Goal: Transaction & Acquisition: Purchase product/service

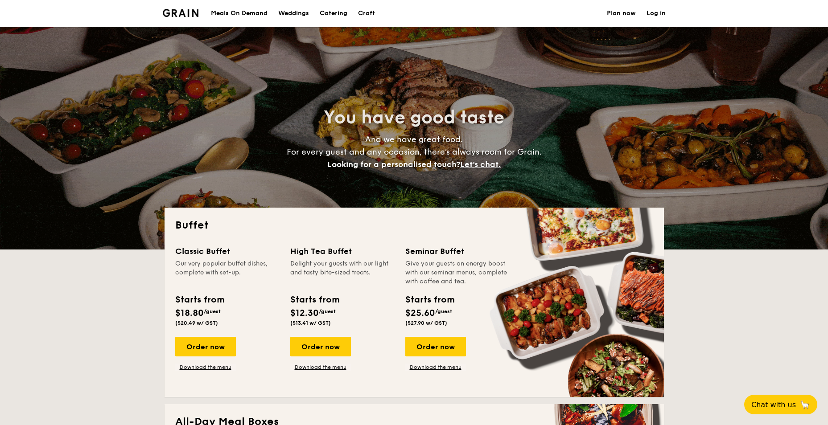
select select
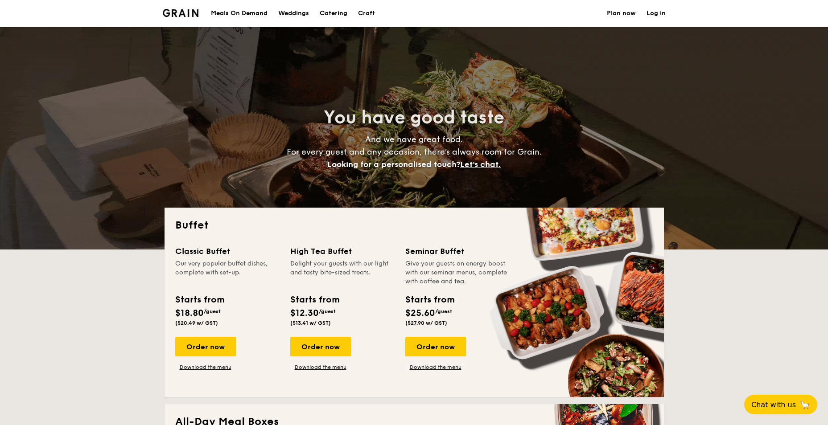
click at [255, 13] on div "Meals On Demand" at bounding box center [239, 13] width 57 height 27
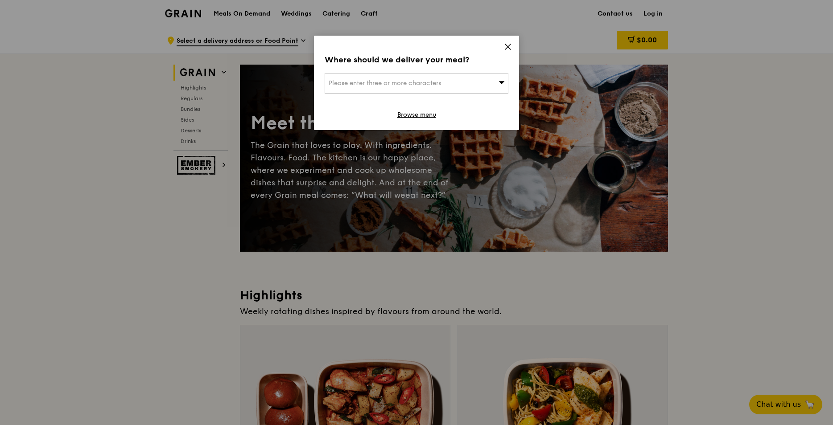
click at [510, 44] on icon at bounding box center [507, 46] width 5 height 5
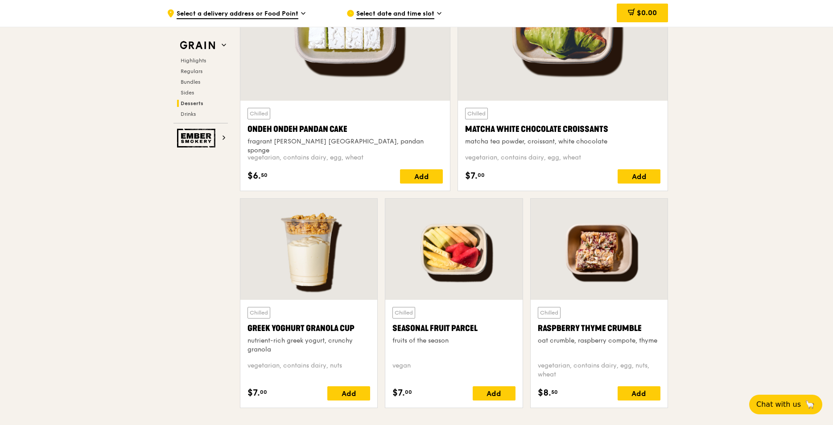
scroll to position [2720, 0]
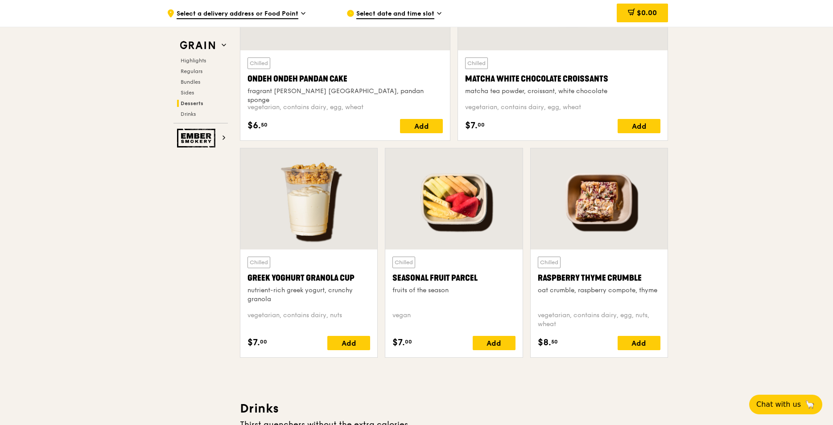
drag, startPoint x: 537, startPoint y: 276, endPoint x: 640, endPoint y: 278, distance: 103.0
click at [640, 278] on div "Raspberry Thyme Crumble" at bounding box center [599, 278] width 123 height 12
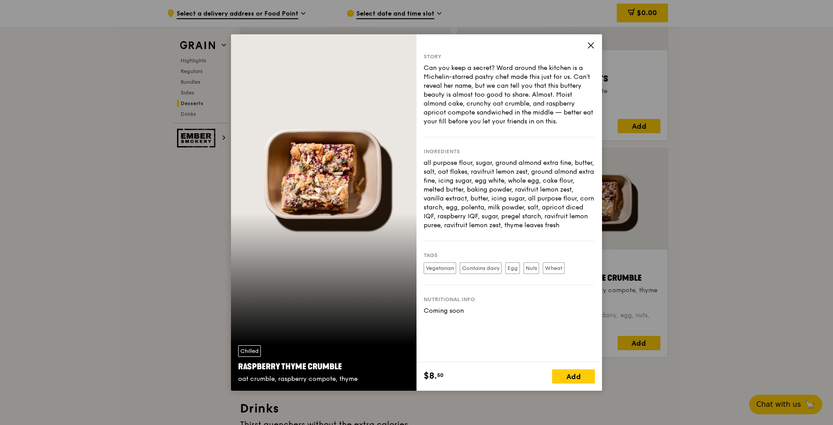
click at [592, 42] on icon at bounding box center [591, 45] width 8 height 8
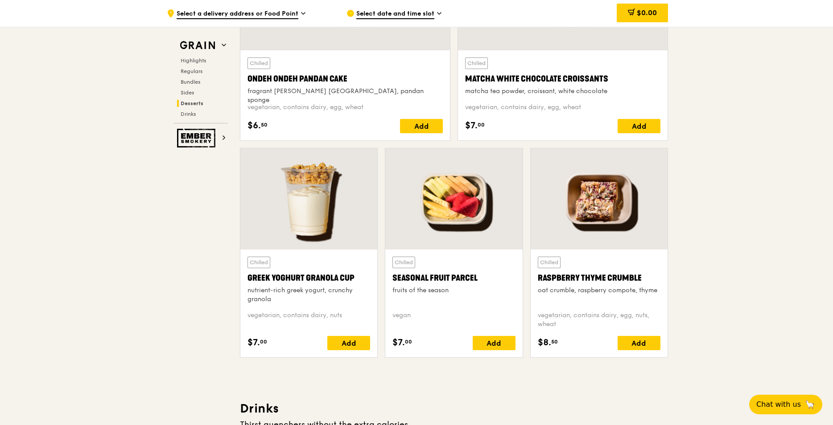
drag, startPoint x: 539, startPoint y: 279, endPoint x: 640, endPoint y: 280, distance: 101.2
click at [640, 280] on div "Raspberry Thyme Crumble" at bounding box center [599, 278] width 123 height 12
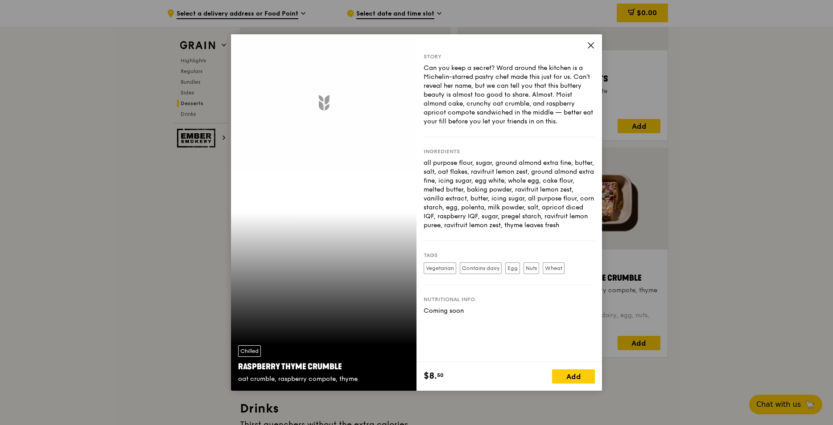
copy div "Raspberry Thyme Crumble"
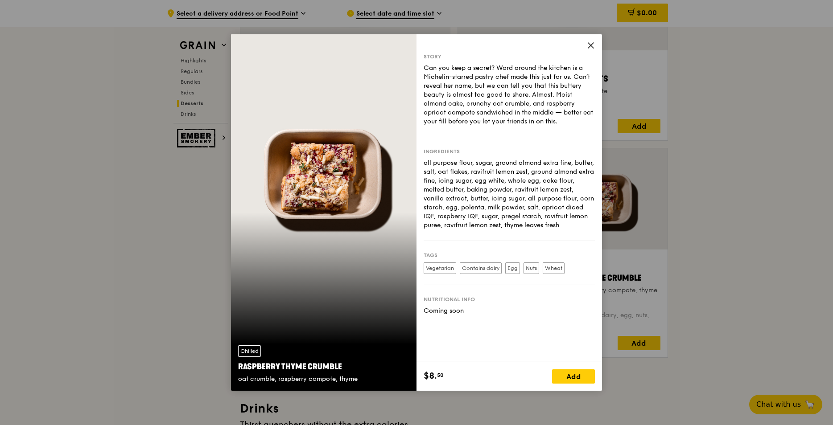
drag, startPoint x: 237, startPoint y: 370, endPoint x: 340, endPoint y: 368, distance: 103.0
click at [340, 368] on div "Chilled Raspberry Thyme Crumble oat crumble, raspberry compote, thyme" at bounding box center [323, 364] width 185 height 53
copy div "Raspberry Thyme Crumble"
click at [589, 45] on icon at bounding box center [591, 45] width 8 height 8
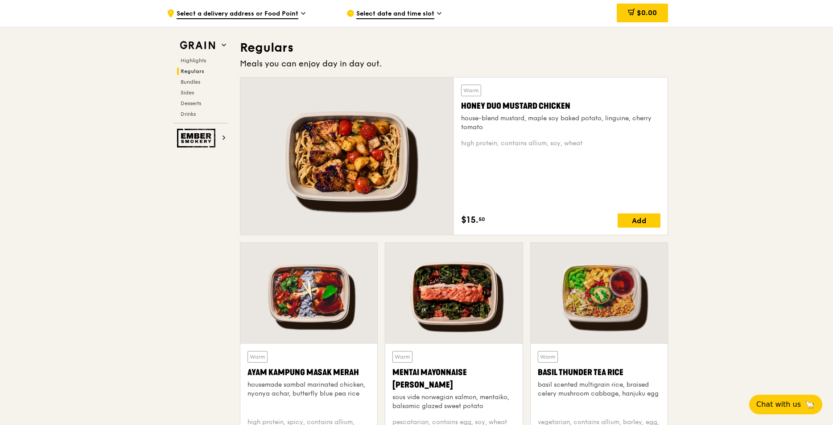
scroll to position [580, 0]
